Goal: Register for event/course

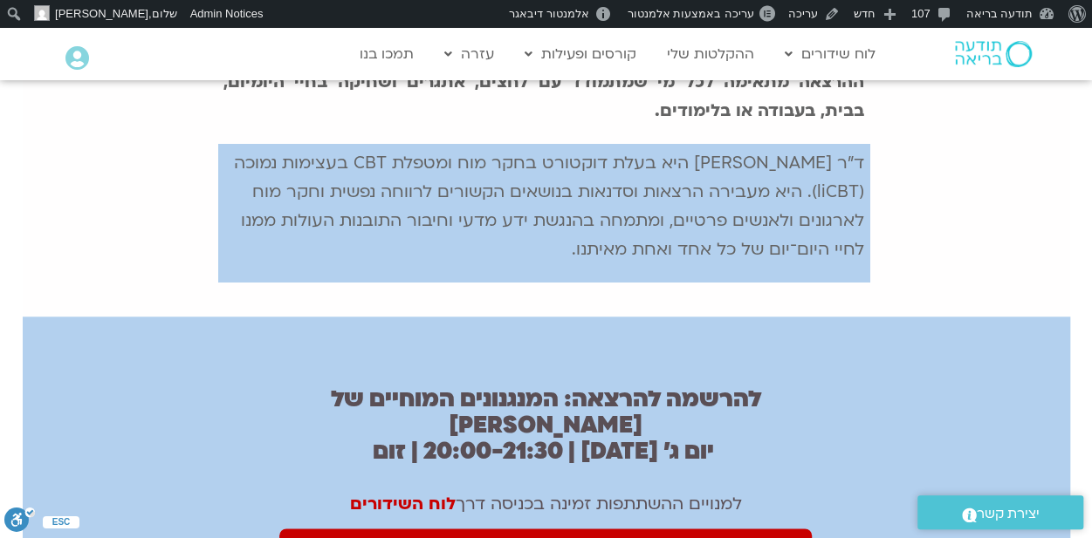
scroll to position [960, 0]
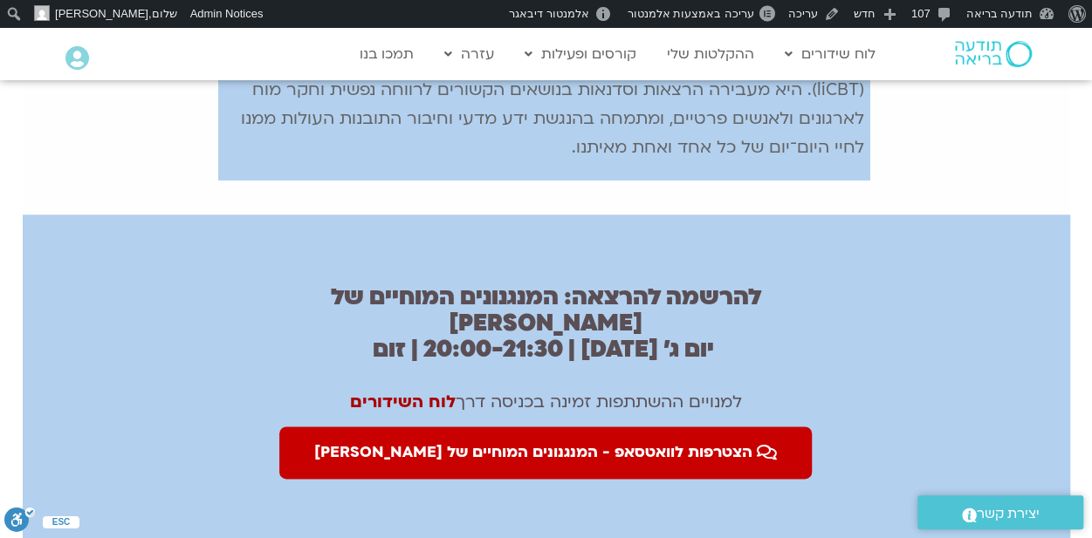
click at [393, 391] on link "לוח השידורים" at bounding box center [403, 402] width 106 height 23
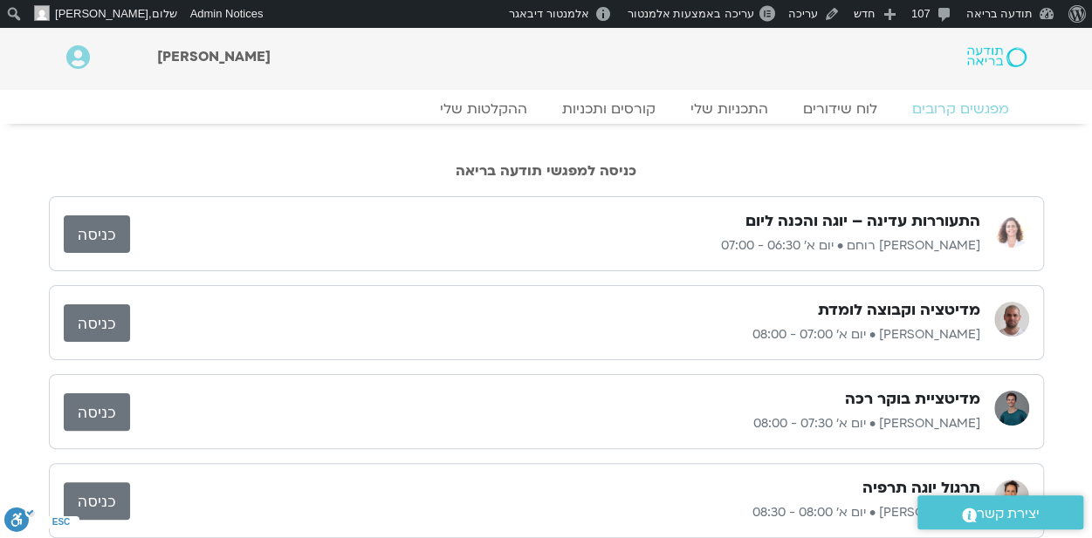
click at [105, 236] on link "כניסה" at bounding box center [97, 235] width 66 height 38
click at [729, 111] on link "התכניות שלי" at bounding box center [728, 109] width 135 height 21
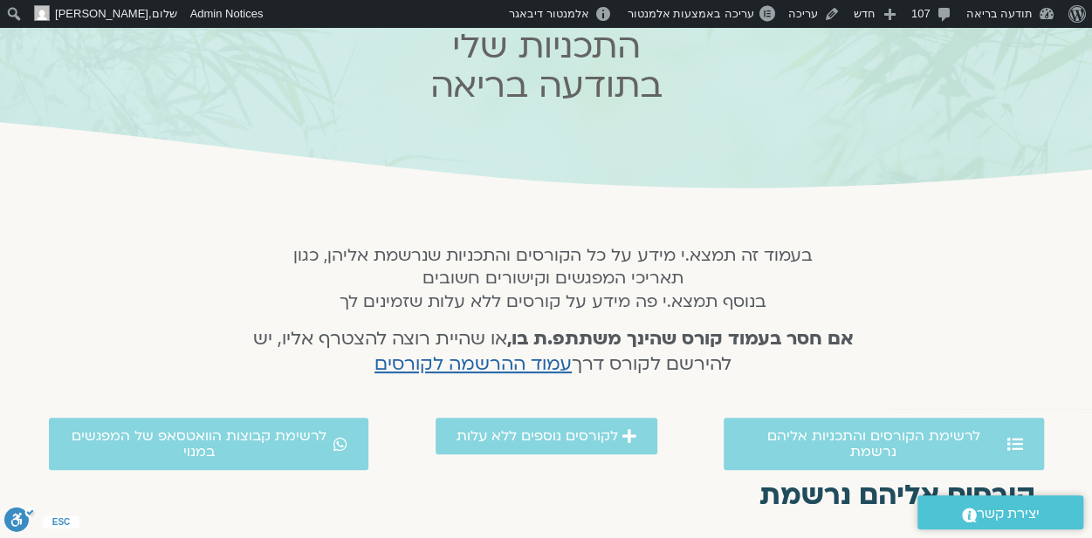
scroll to position [262, 0]
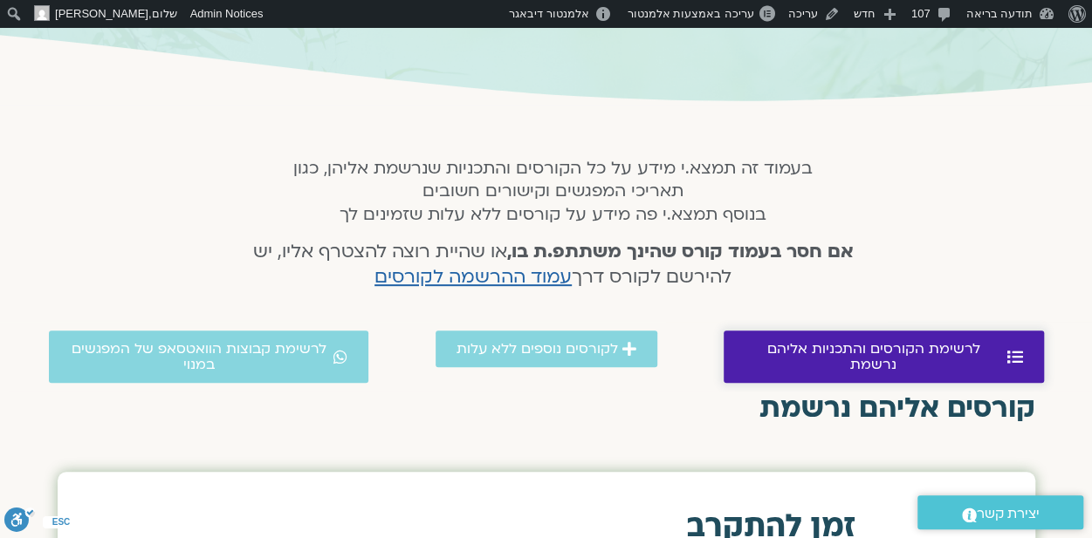
click at [868, 346] on span "לרשימת הקורסים והתכניות אליהם נרשמת" at bounding box center [873, 356] width 258 height 31
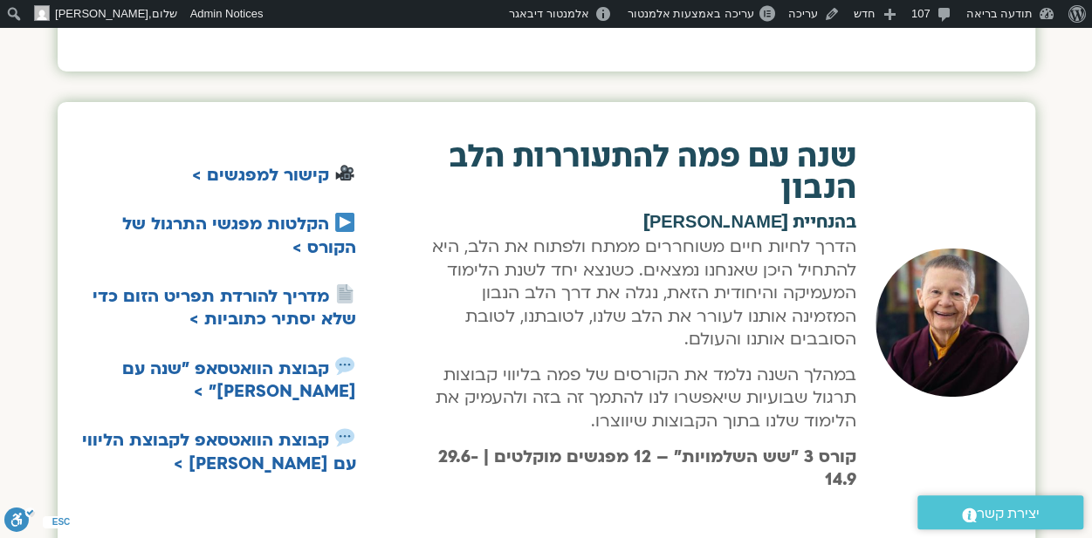
scroll to position [2715, 0]
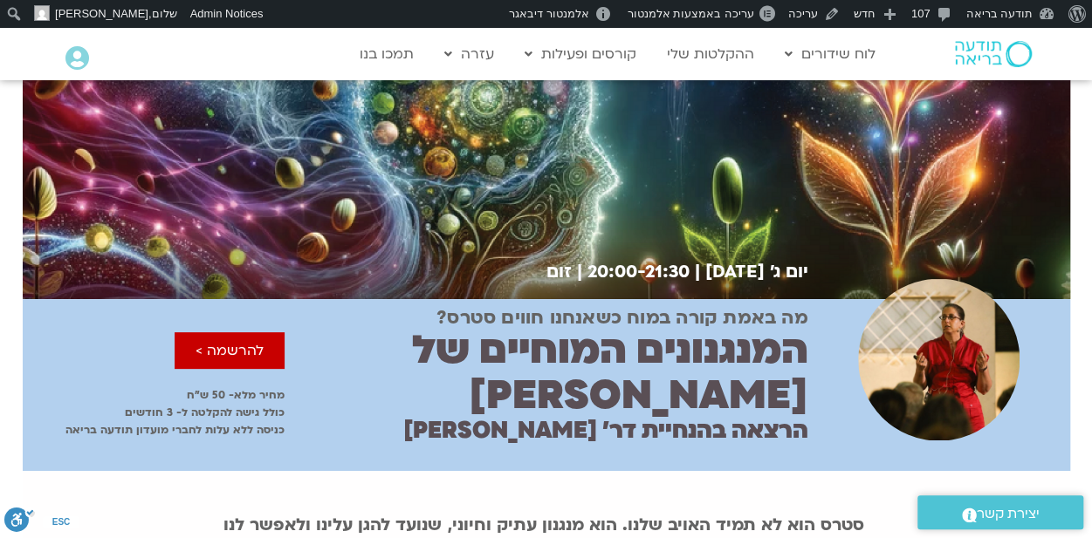
scroll to position [175, 0]
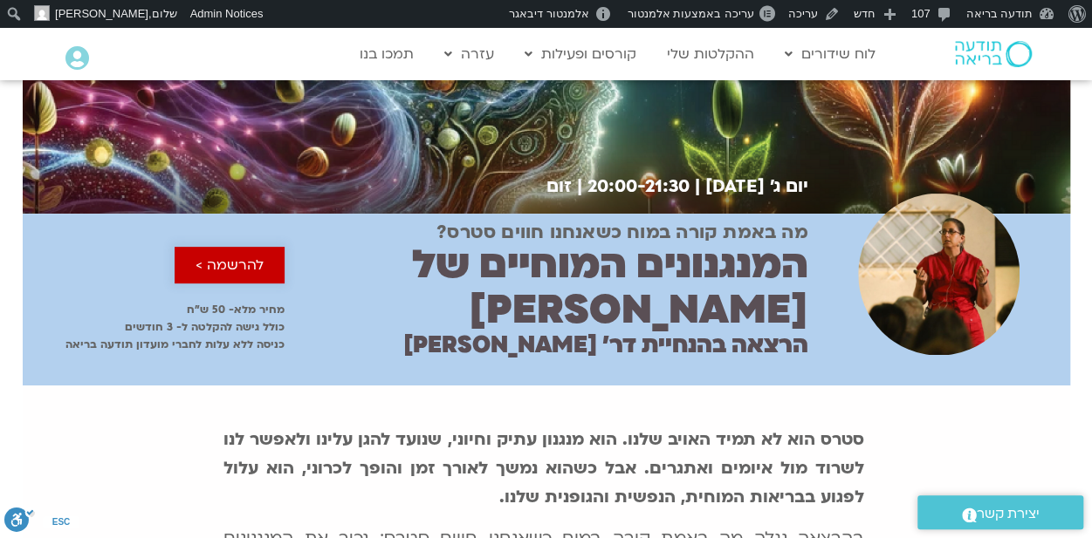
click at [232, 257] on span "להרשמה >" at bounding box center [229, 265] width 68 height 16
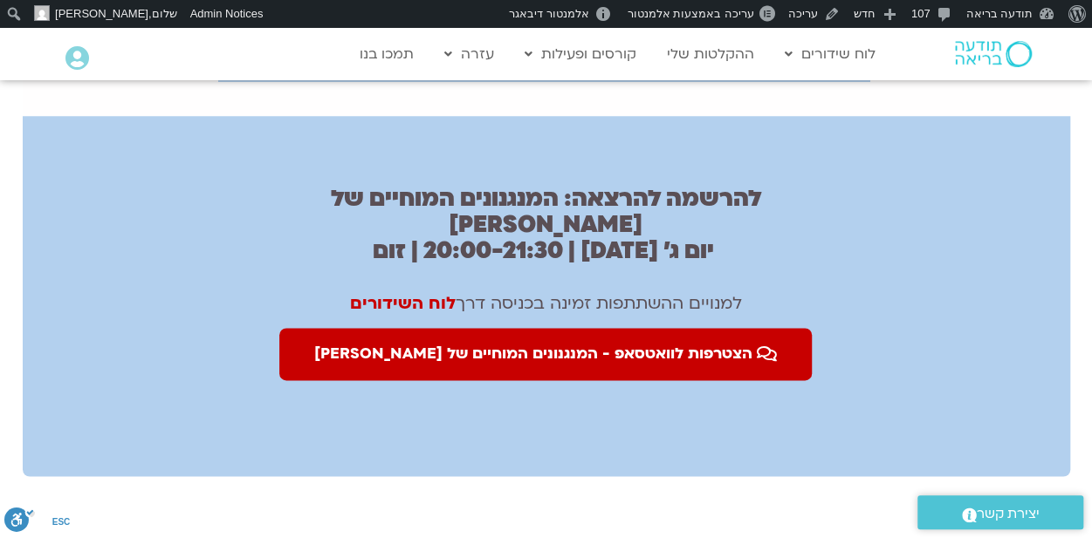
scroll to position [1067, 0]
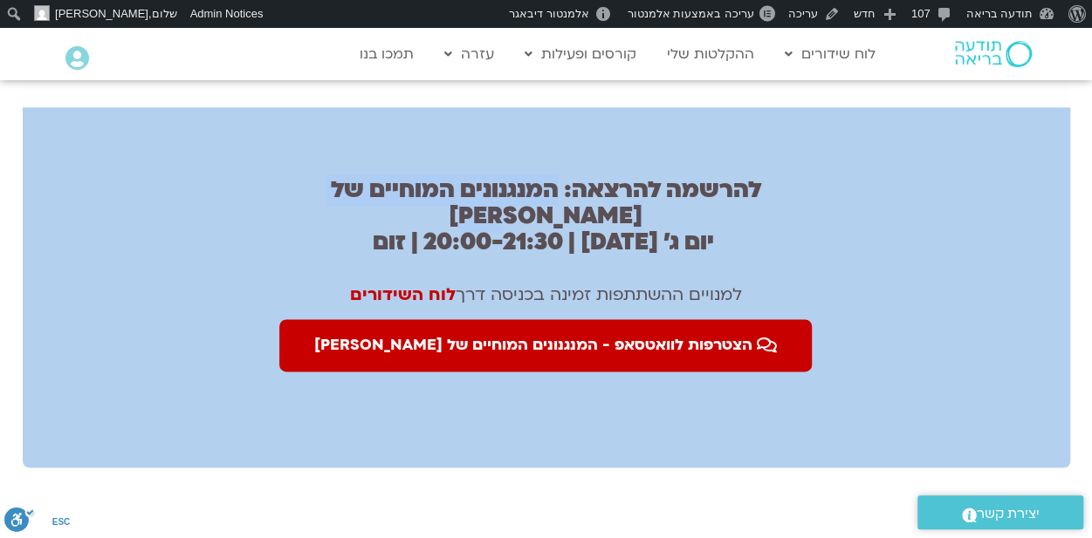
drag, startPoint x: 588, startPoint y: 144, endPoint x: 300, endPoint y: 152, distance: 288.1
click at [300, 177] on h2 "להרשמה להרצאה: המנגנונים המוחיים של סטרס ​ יום ג׳ 30.9.25 | 20:00-21:30 | זום​" at bounding box center [545, 216] width 544 height 79
copy h2 "המנגנונים המוחיים של סטרס"
click at [400, 284] on link "לוח השידורים" at bounding box center [403, 295] width 106 height 23
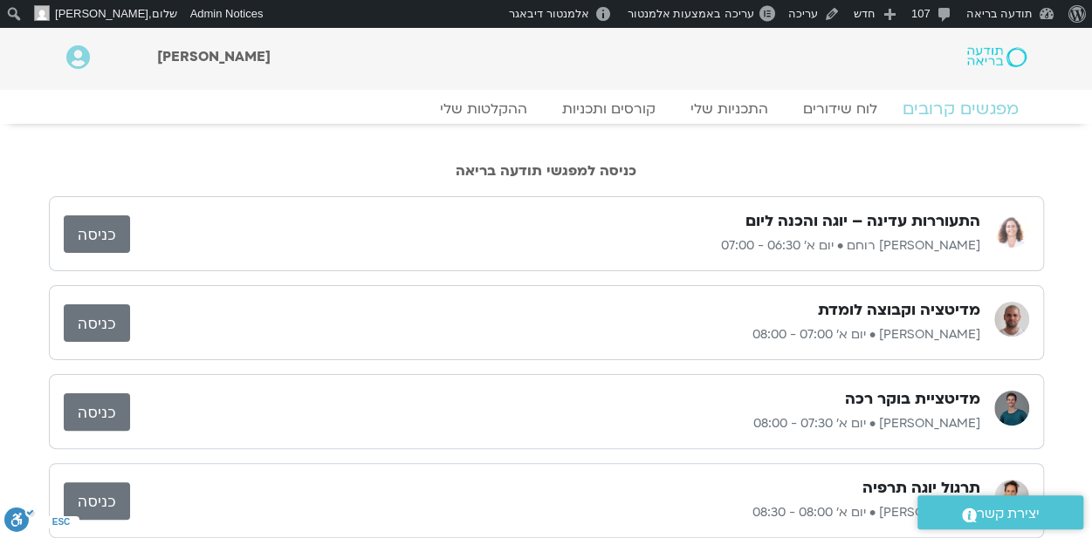
click at [981, 111] on link "מפגשים קרובים" at bounding box center [959, 109] width 158 height 21
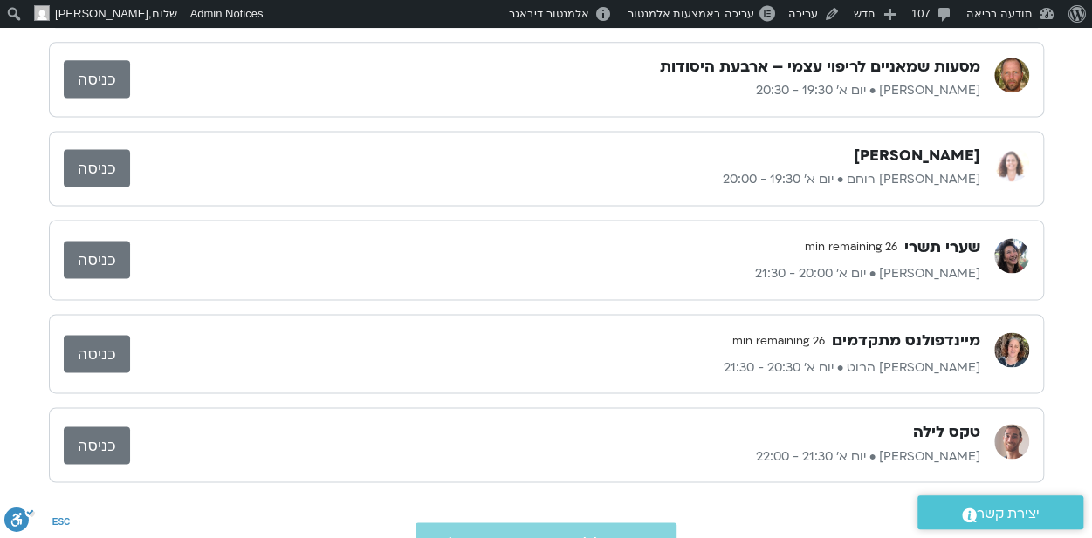
scroll to position [1309, 0]
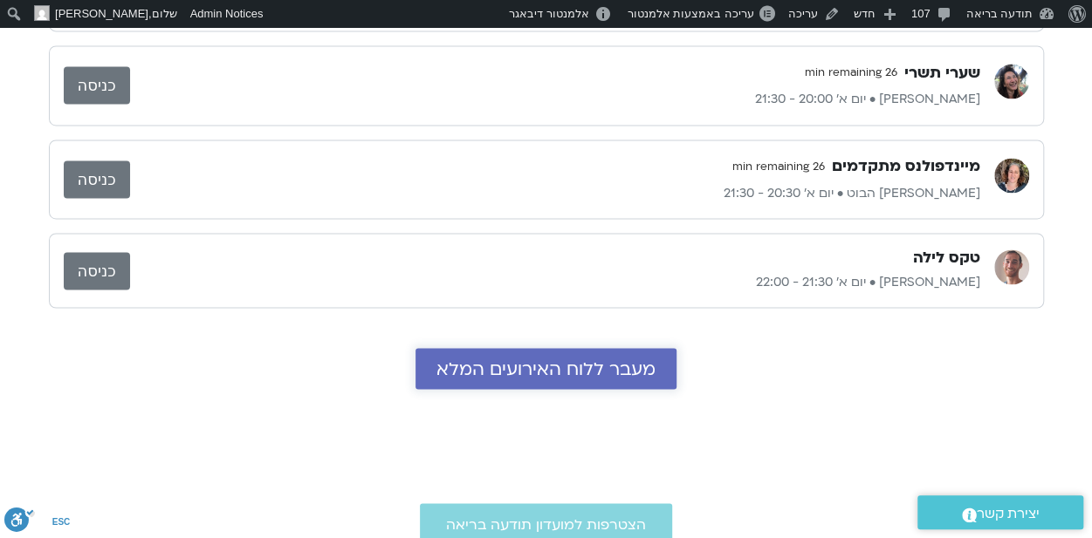
click at [595, 359] on span "מעבר ללוח האירועים המלא" at bounding box center [545, 369] width 219 height 20
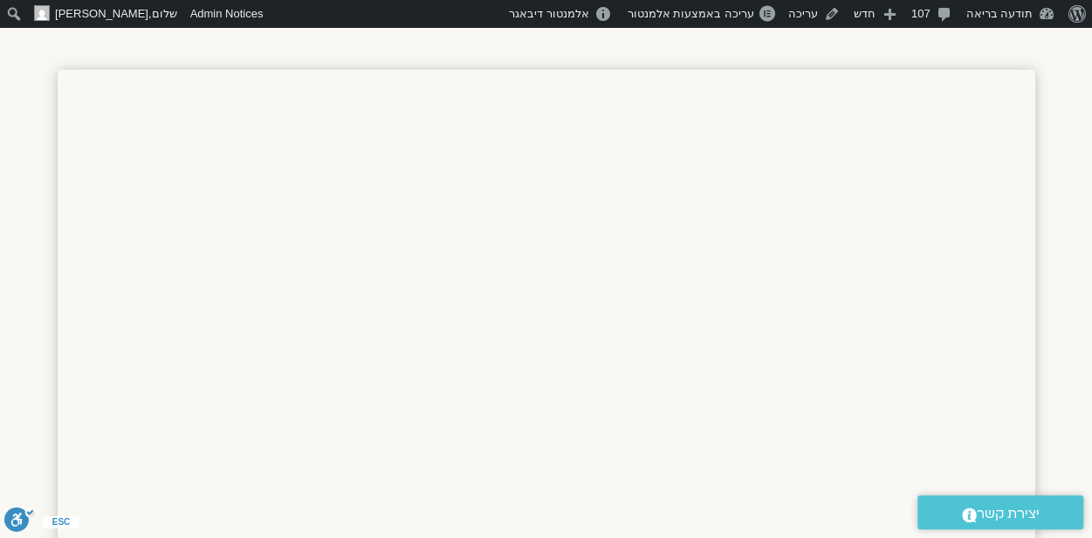
scroll to position [1497, 0]
